Goal: Use online tool/utility: Utilize a website feature to perform a specific function

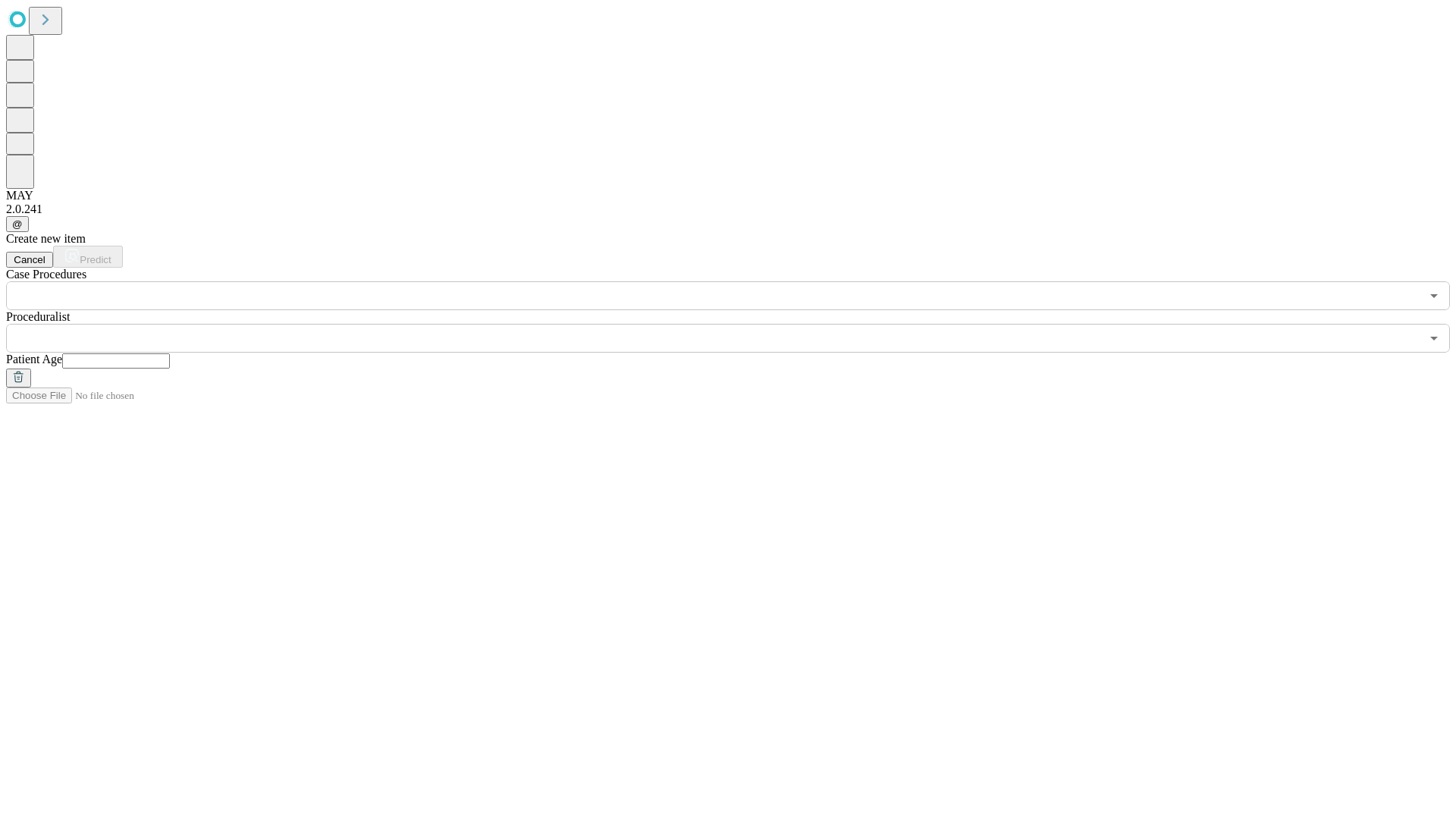
click at [170, 353] on input "text" at bounding box center [116, 361] width 108 height 15
type input "**"
click at [738, 324] on input "text" at bounding box center [713, 338] width 1414 height 29
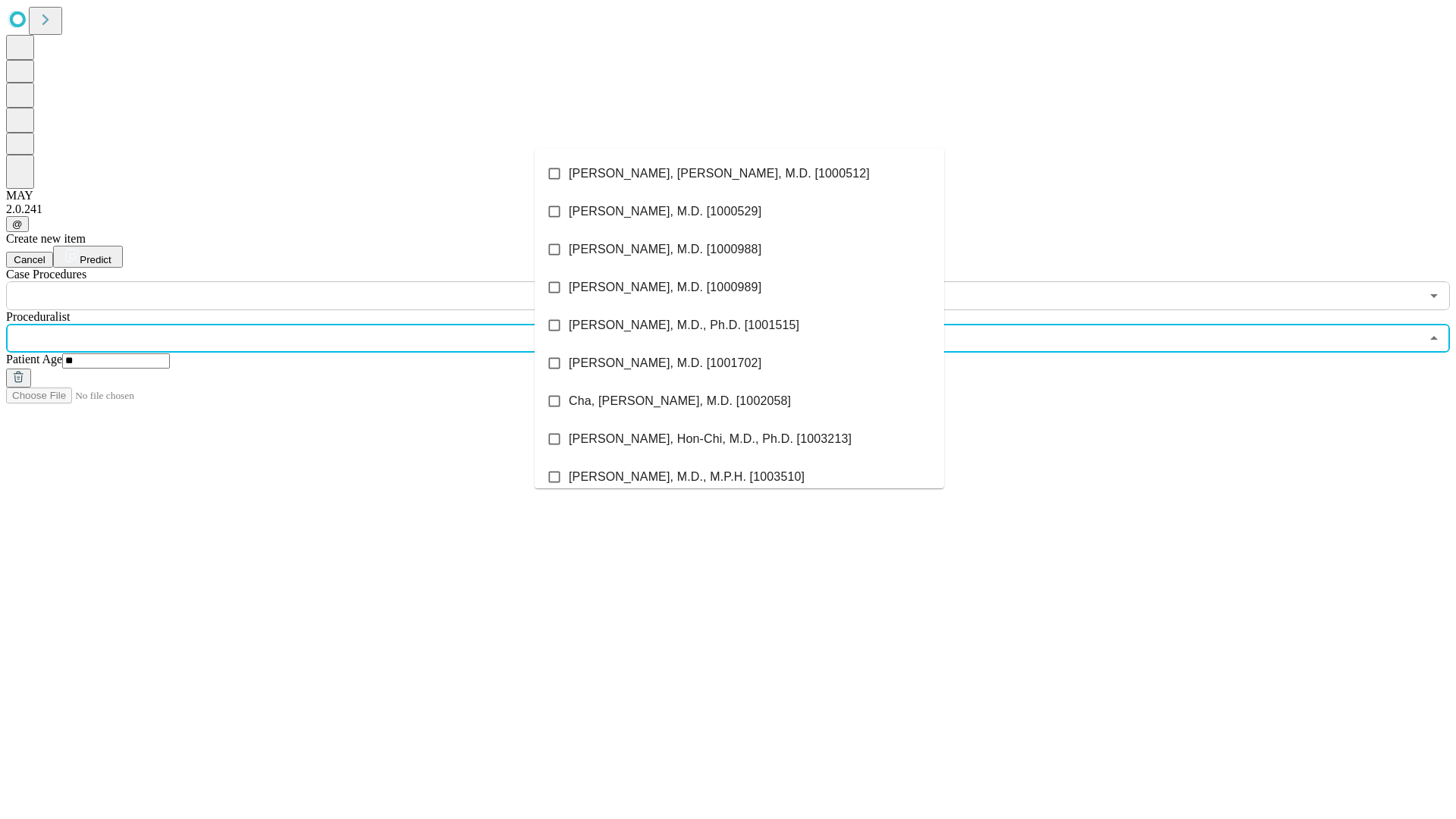
click at [739, 174] on li "[PERSON_NAME], [PERSON_NAME], M.D. [1000512]" at bounding box center [739, 174] width 409 height 38
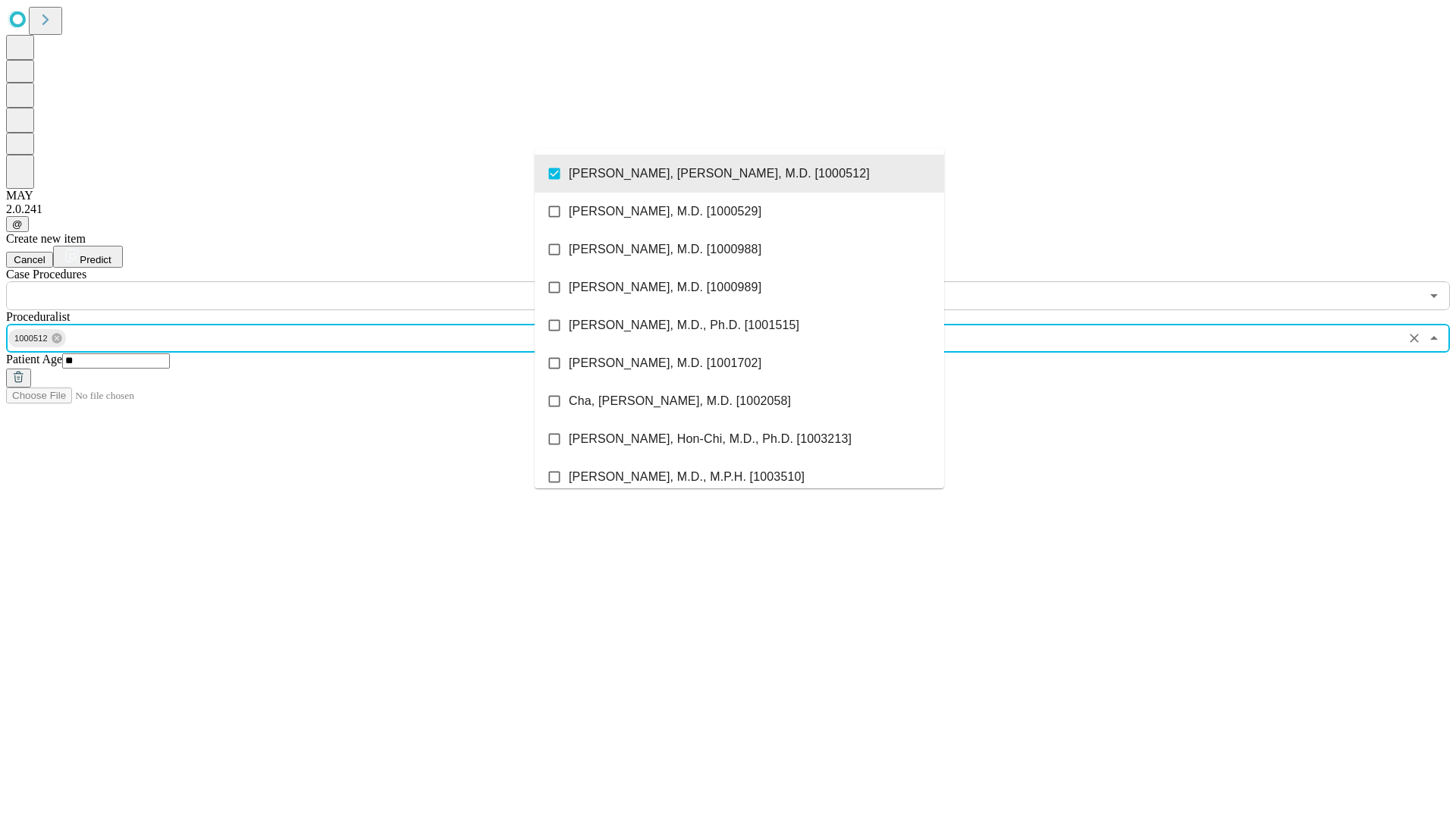
click at [318, 281] on input "text" at bounding box center [713, 296] width 1414 height 29
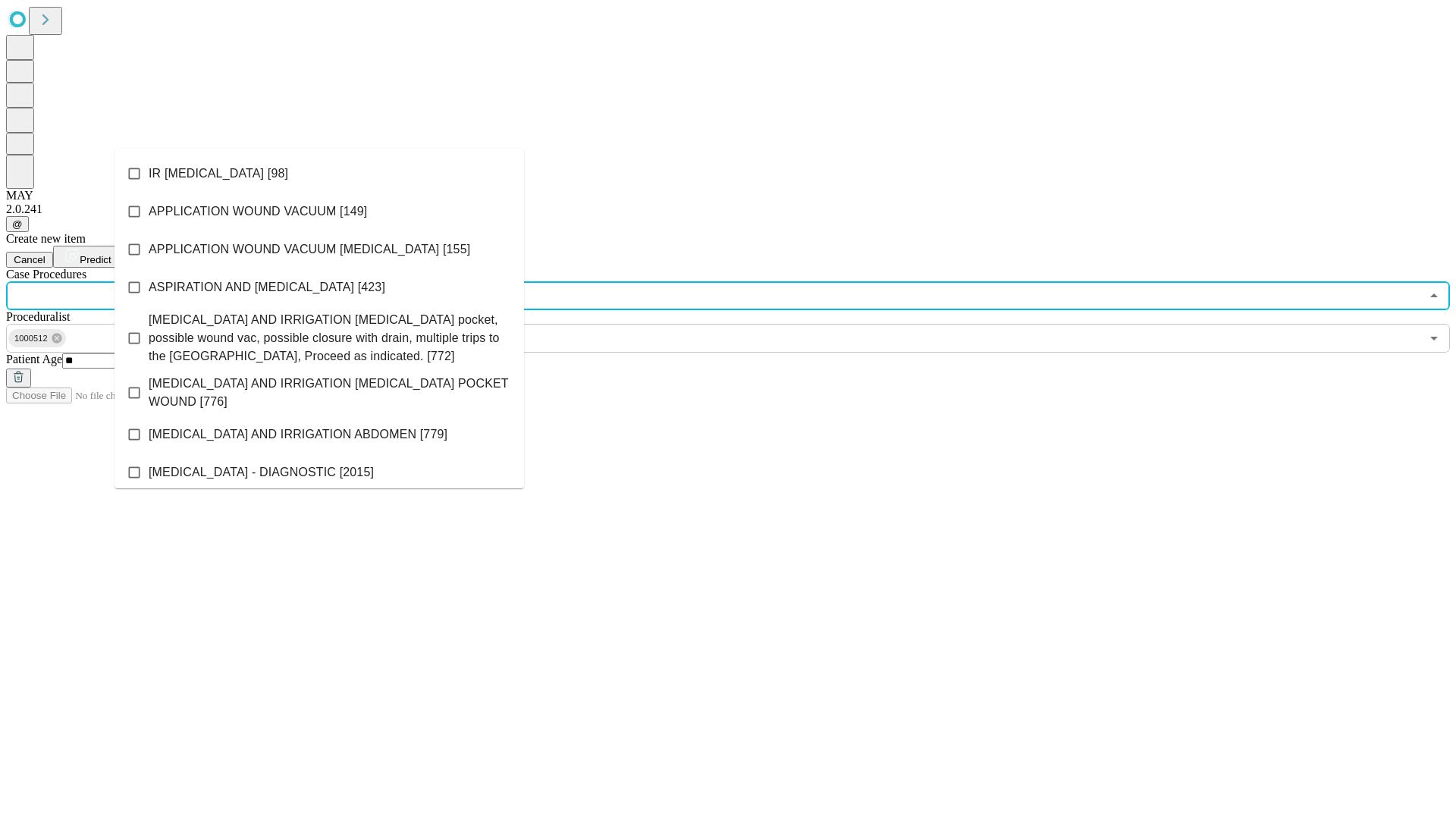
click at [319, 174] on li "IR [MEDICAL_DATA] [98]" at bounding box center [319, 174] width 409 height 38
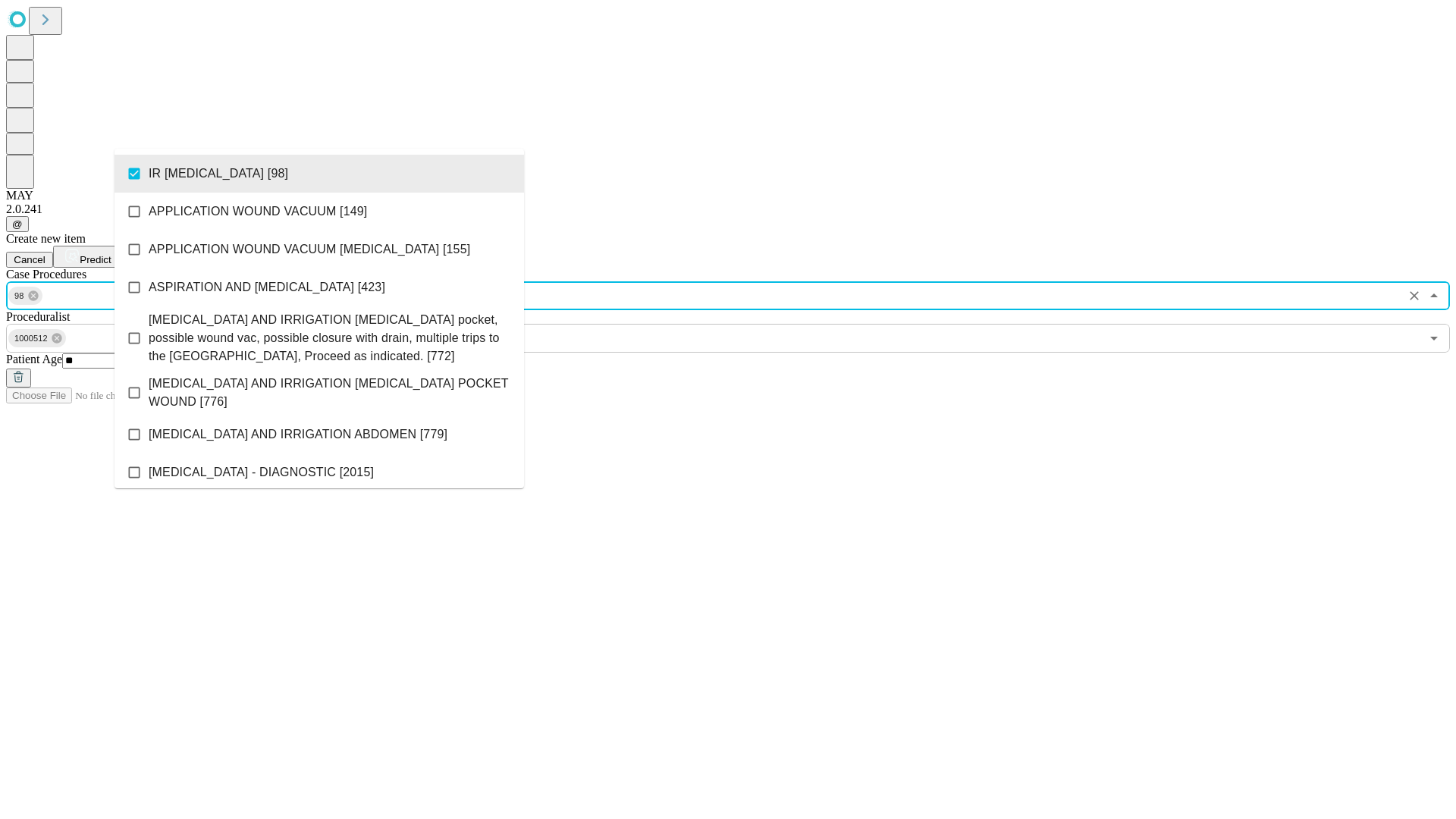
click at [111, 254] on span "Predict" at bounding box center [95, 259] width 31 height 12
